Goal: Task Accomplishment & Management: Complete application form

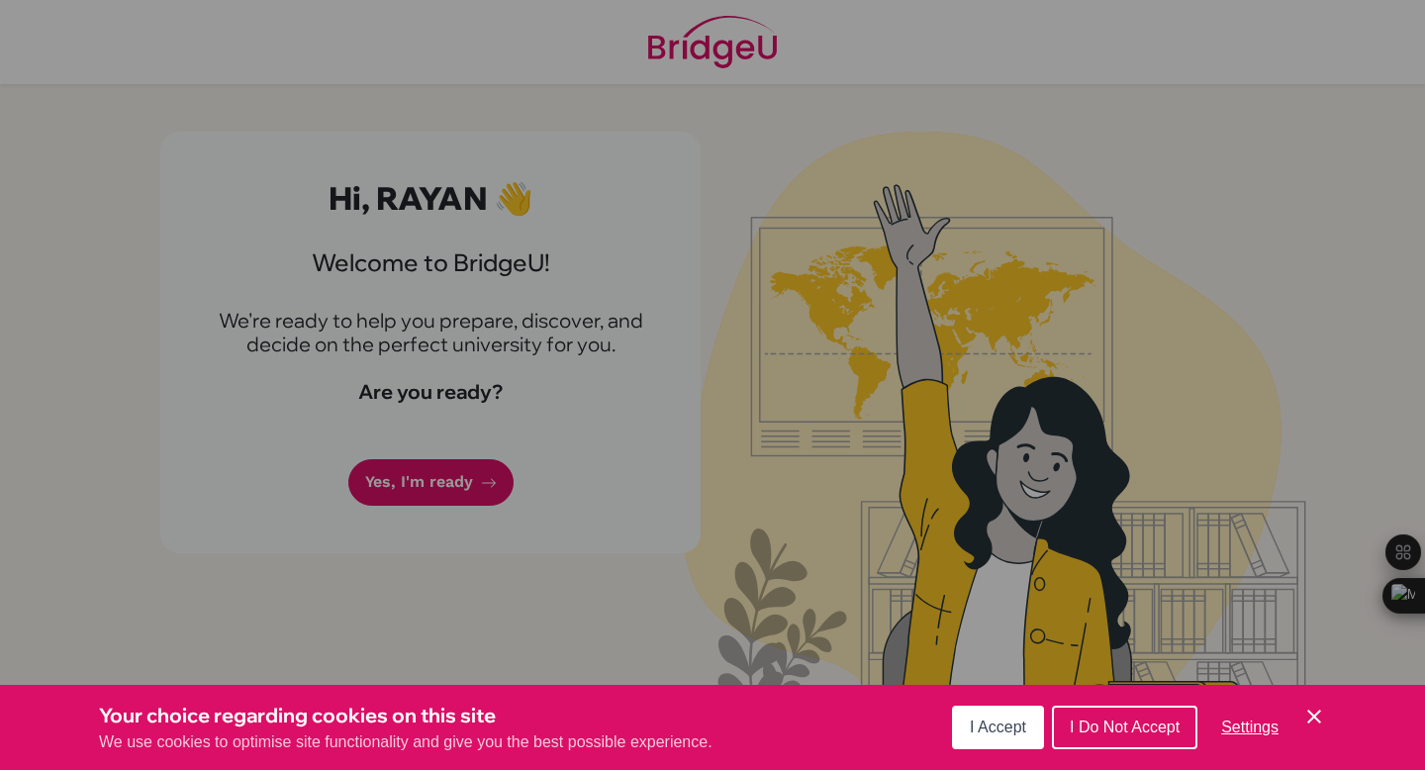
click at [1137, 733] on span "I Do Not Accept" at bounding box center [1124, 726] width 110 height 17
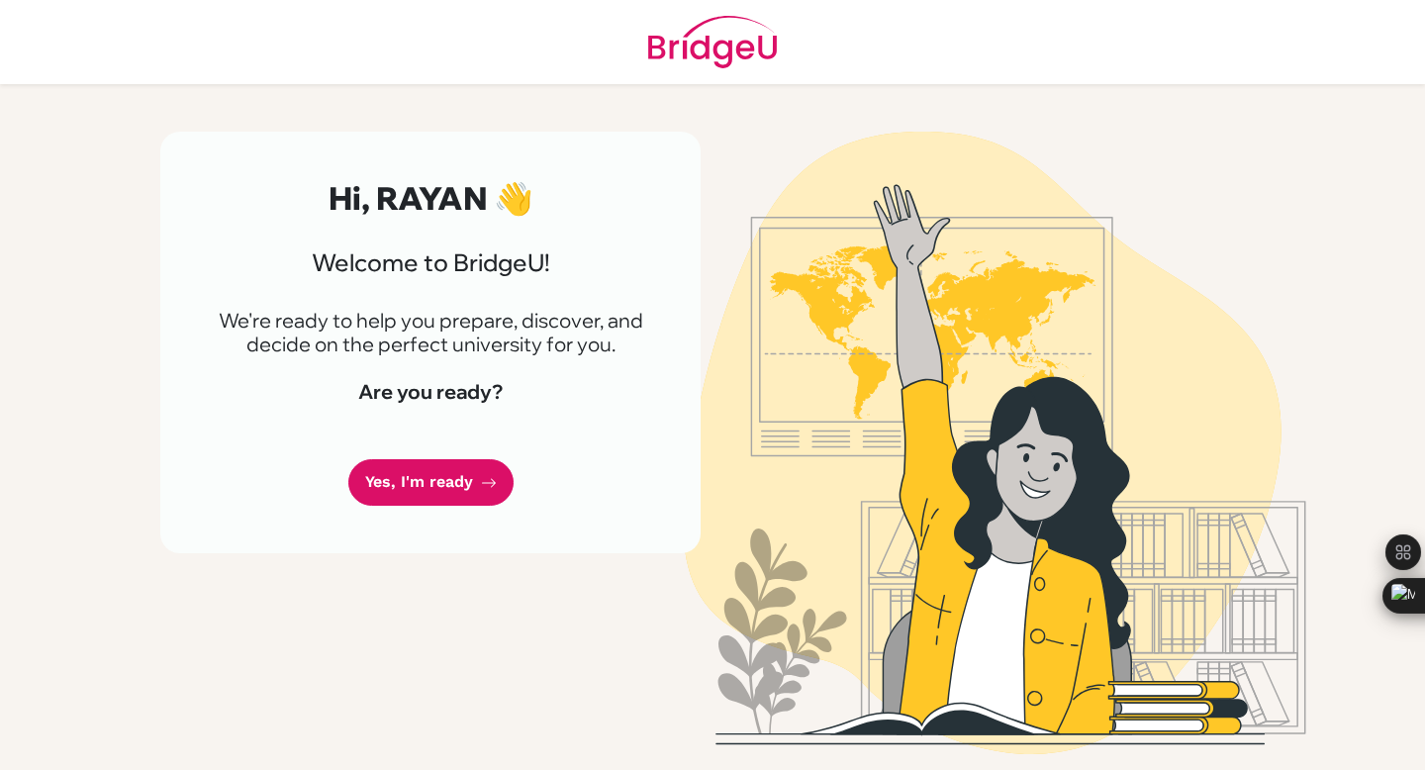
drag, startPoint x: 1137, startPoint y: 733, endPoint x: 575, endPoint y: 386, distance: 660.5
click at [580, 387] on div "Hi, RAYAN 👋 Welcome to [GEOGRAPHIC_DATA]! We're ready to help you prepare, disc…" at bounding box center [712, 443] width 1128 height 622
click at [419, 512] on div "Hi, RAYAN 👋 Welcome to [GEOGRAPHIC_DATA]! We're ready to help you prepare, disc…" at bounding box center [430, 342] width 540 height 421
click at [419, 489] on link "Yes, I'm ready" at bounding box center [430, 482] width 165 height 46
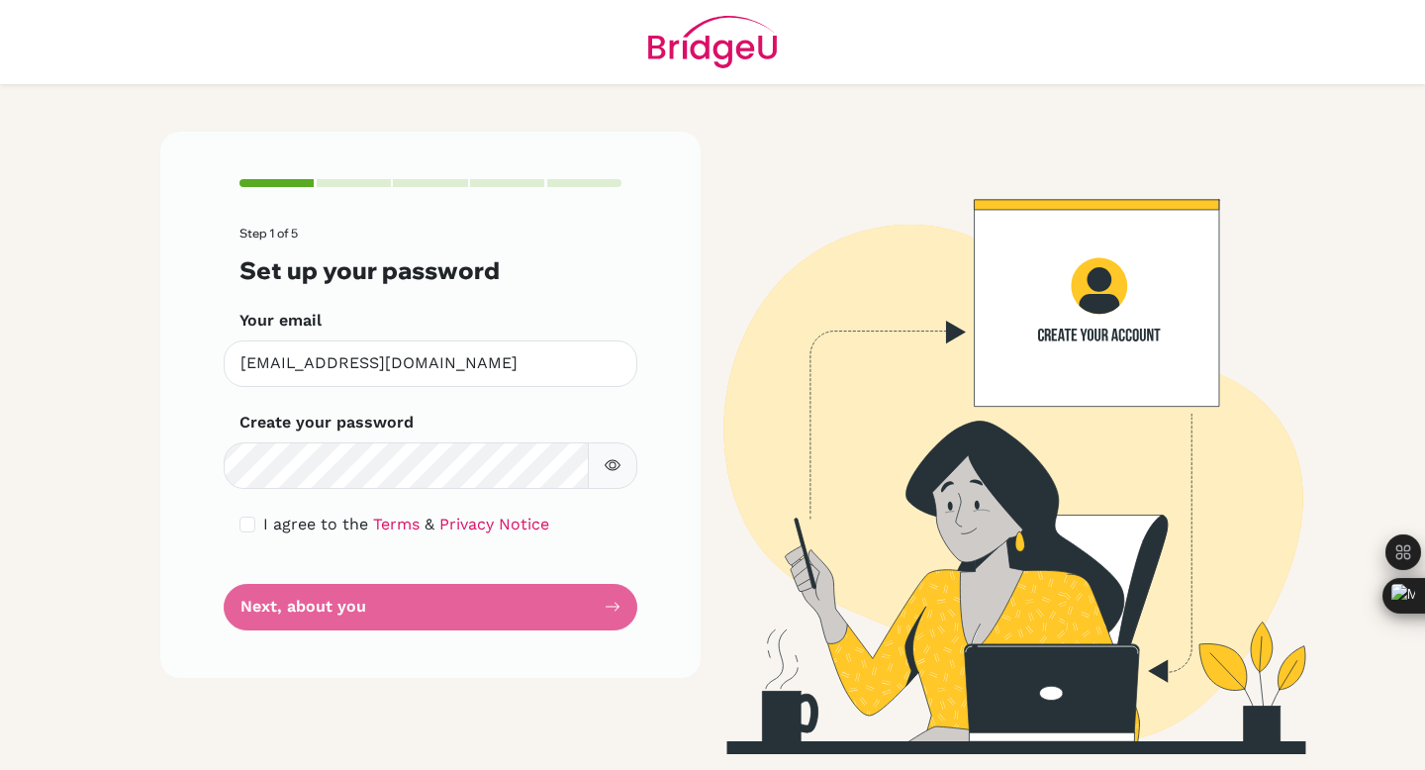
click at [253, 514] on div "I agree to the Terms & Privacy Notice" at bounding box center [430, 524] width 382 height 24
click at [250, 521] on input "checkbox" at bounding box center [247, 524] width 16 height 16
checkbox input "true"
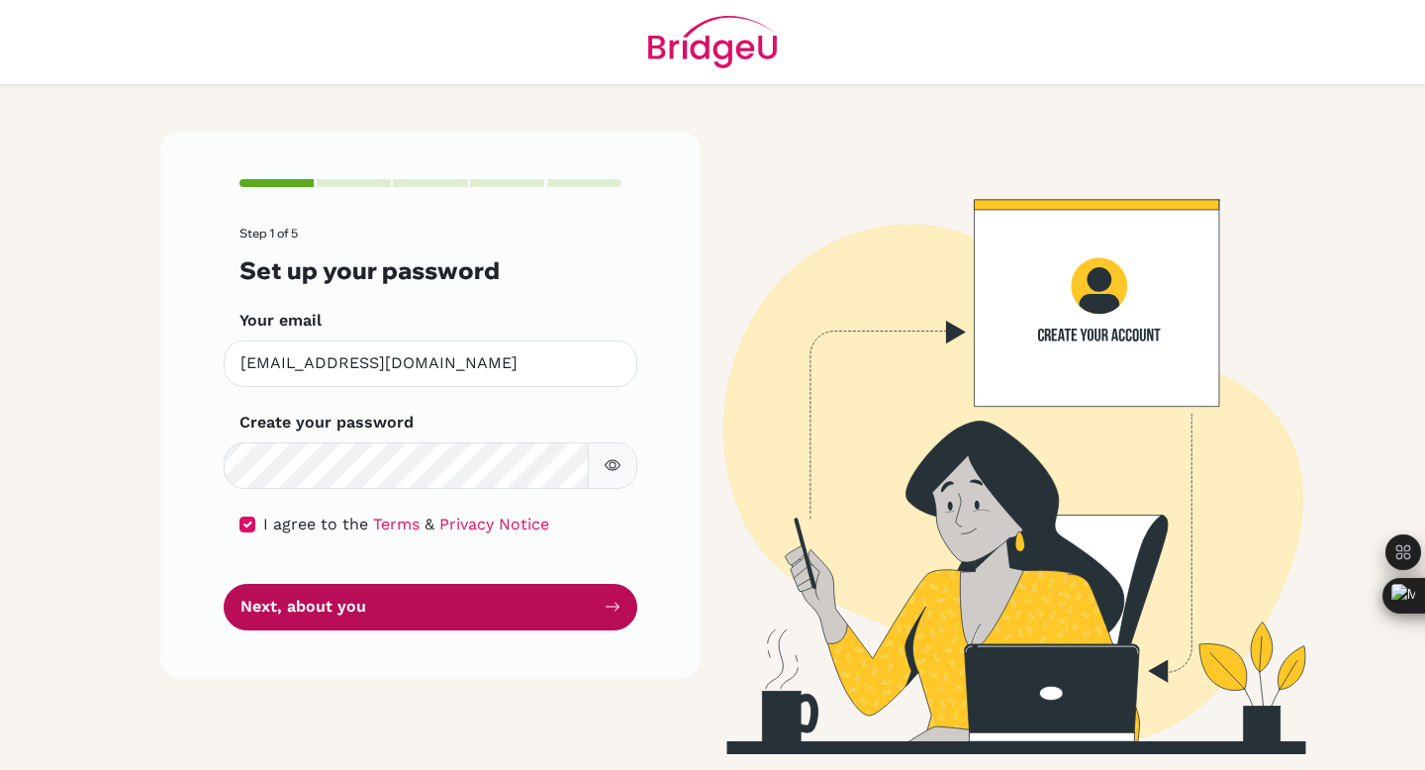
click at [375, 610] on button "Next, about you" at bounding box center [431, 607] width 414 height 46
